Goal: Task Accomplishment & Management: Use online tool/utility

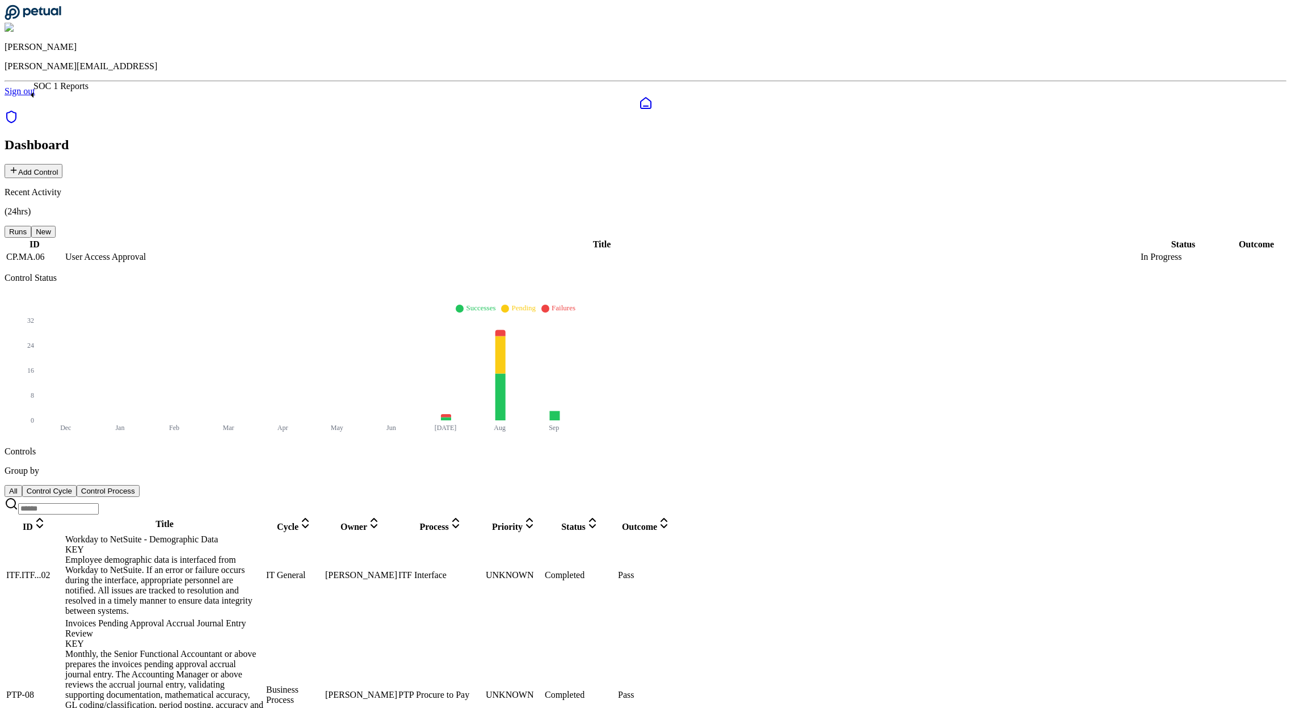
click at [18, 110] on icon at bounding box center [12, 117] width 14 height 14
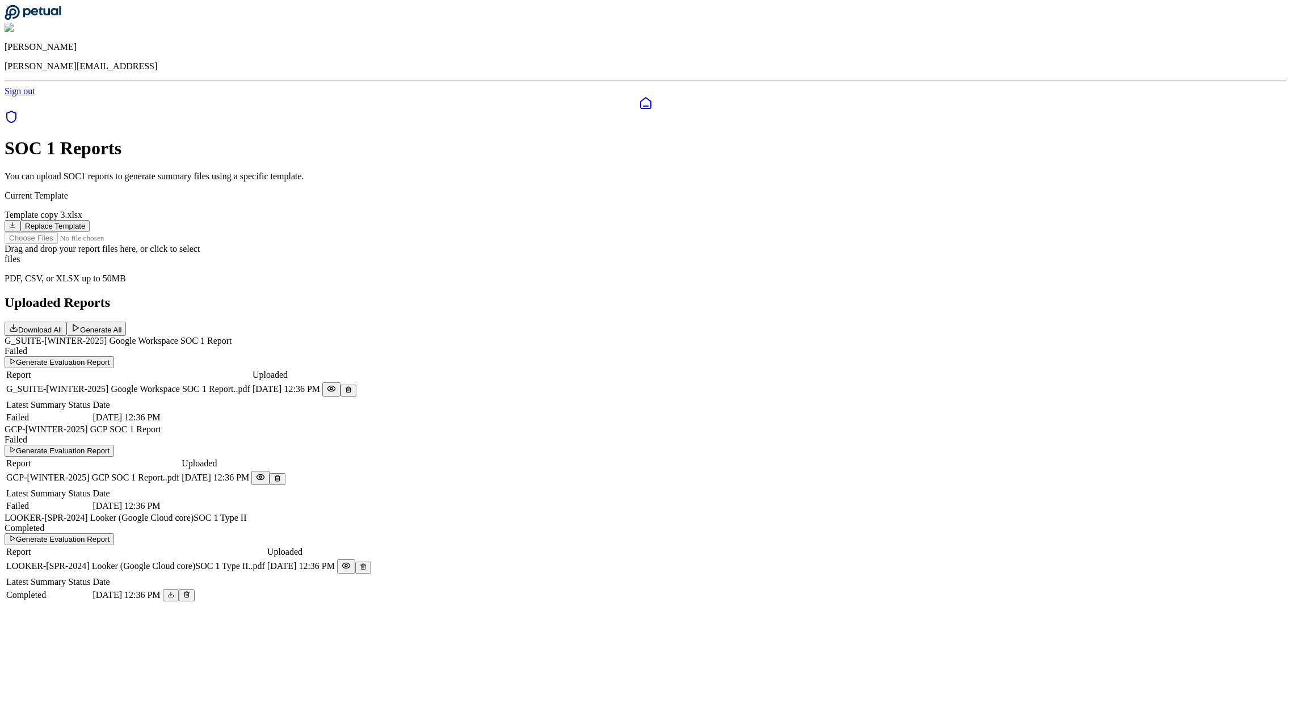
click at [90, 220] on button "Replace Template" at bounding box center [54, 226] width 69 height 12
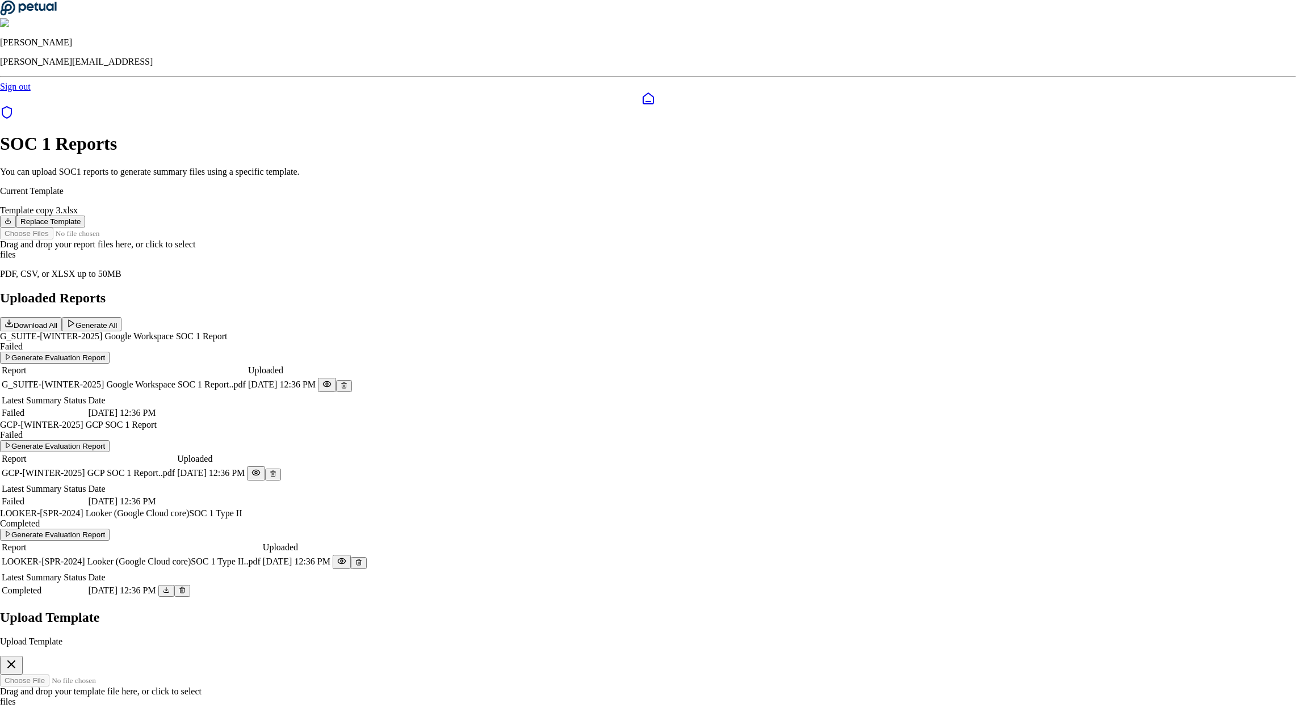
click at [656, 687] on div "Drag and drop your template file here , or click to select files" at bounding box center [648, 697] width 1296 height 20
type input "**********"
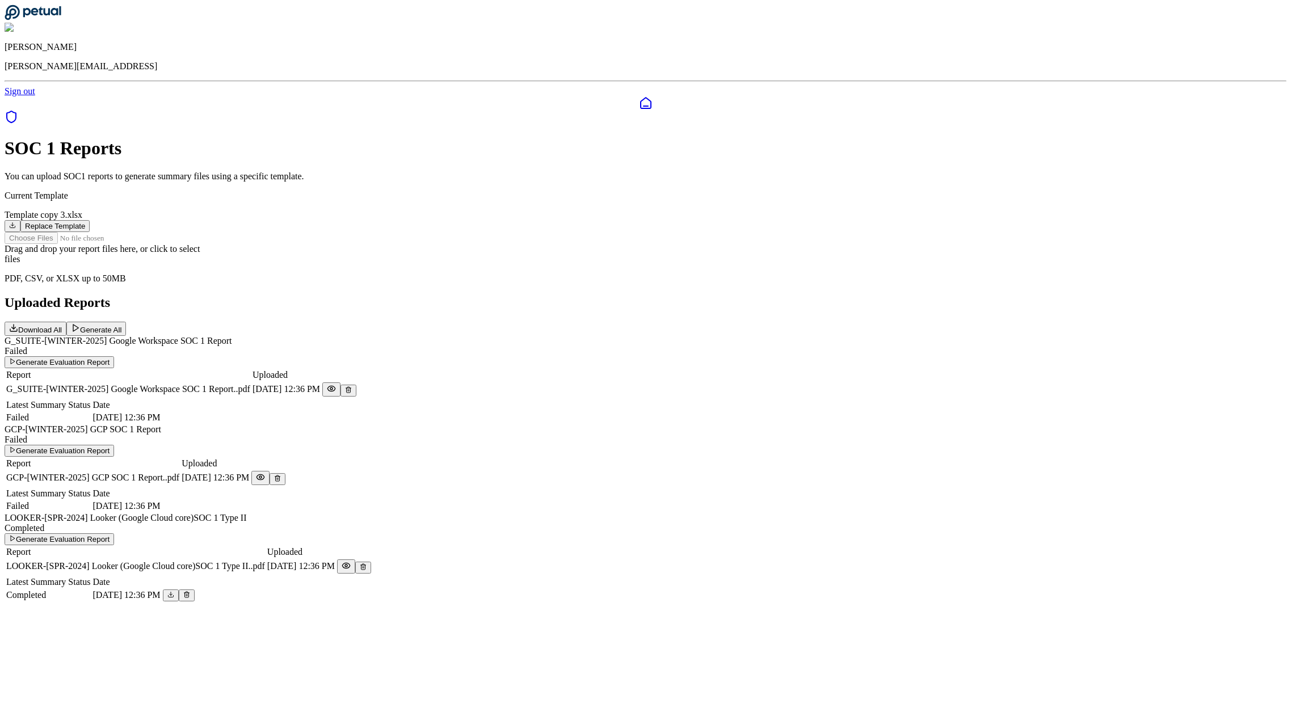
scroll to position [75, 0]
click at [413, 425] on div "GCP-[WINTER-2025] GCP SOC 1 Report" at bounding box center [646, 430] width 1282 height 10
